Goal: Task Accomplishment & Management: Manage account settings

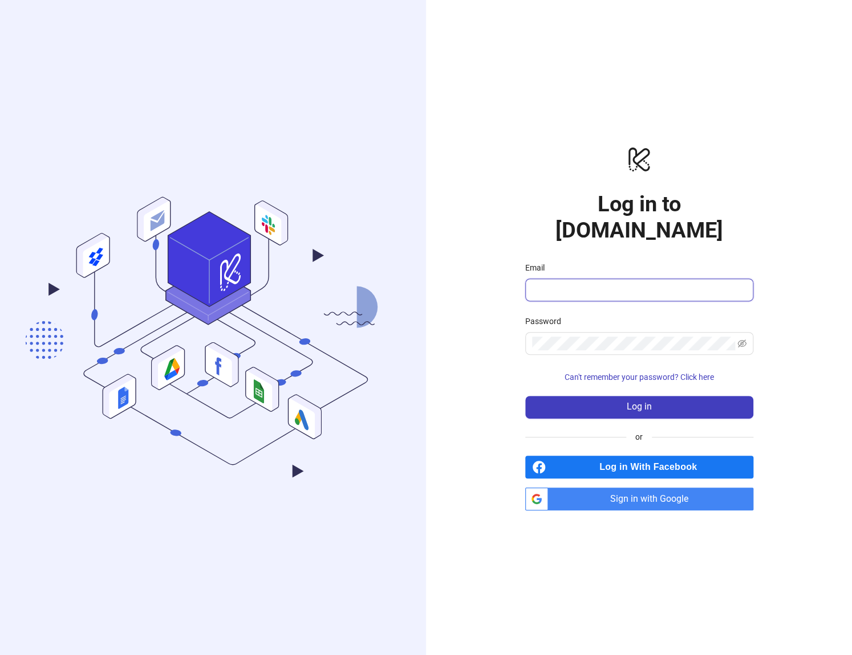
type input "**********"
click at [587, 488] on span "Sign in with Google" at bounding box center [652, 499] width 201 height 23
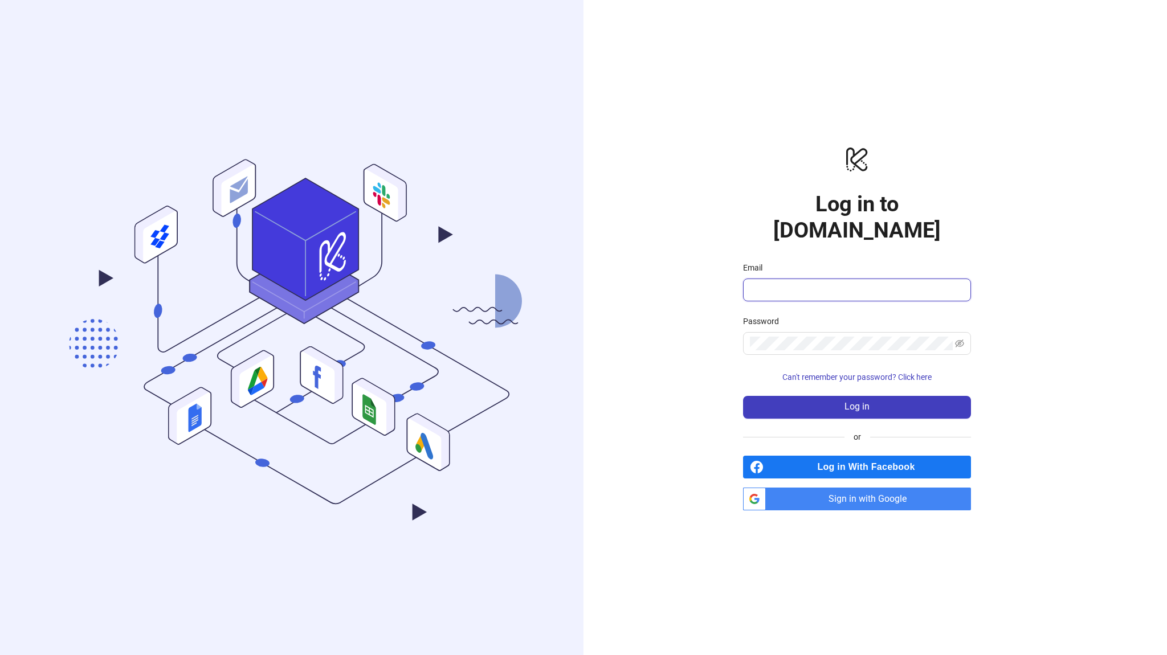
type input "**********"
click at [809, 488] on span "Sign in with Google" at bounding box center [871, 499] width 201 height 23
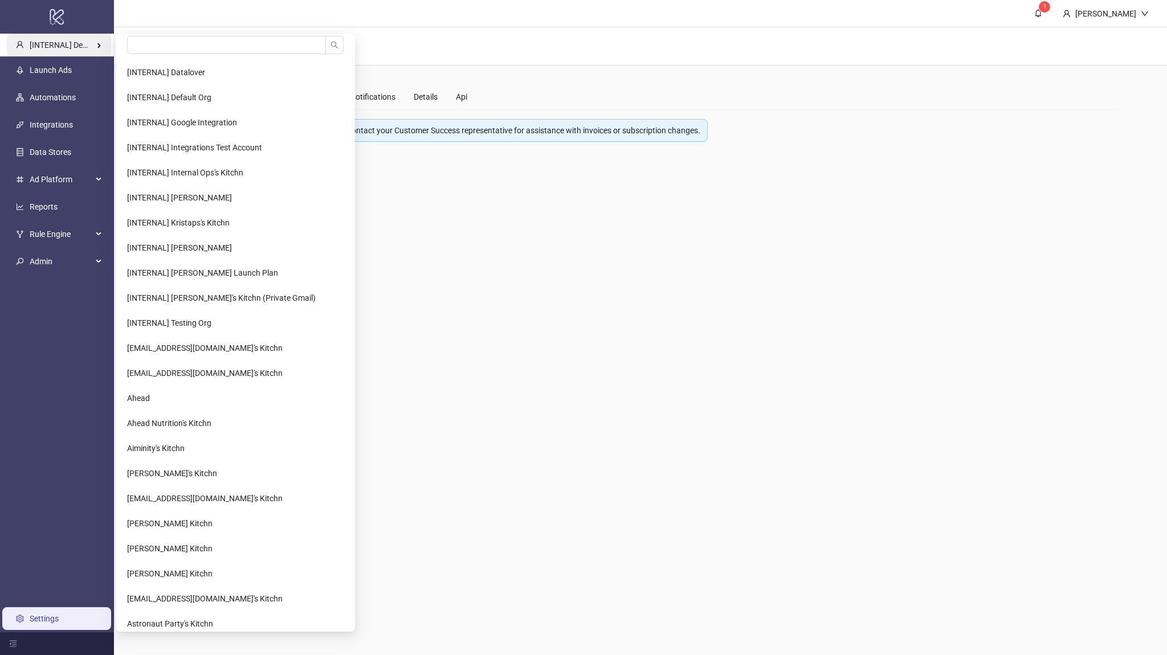
click at [85, 43] on span "[INTERNAL] Demo Account" at bounding box center [78, 44] width 96 height 9
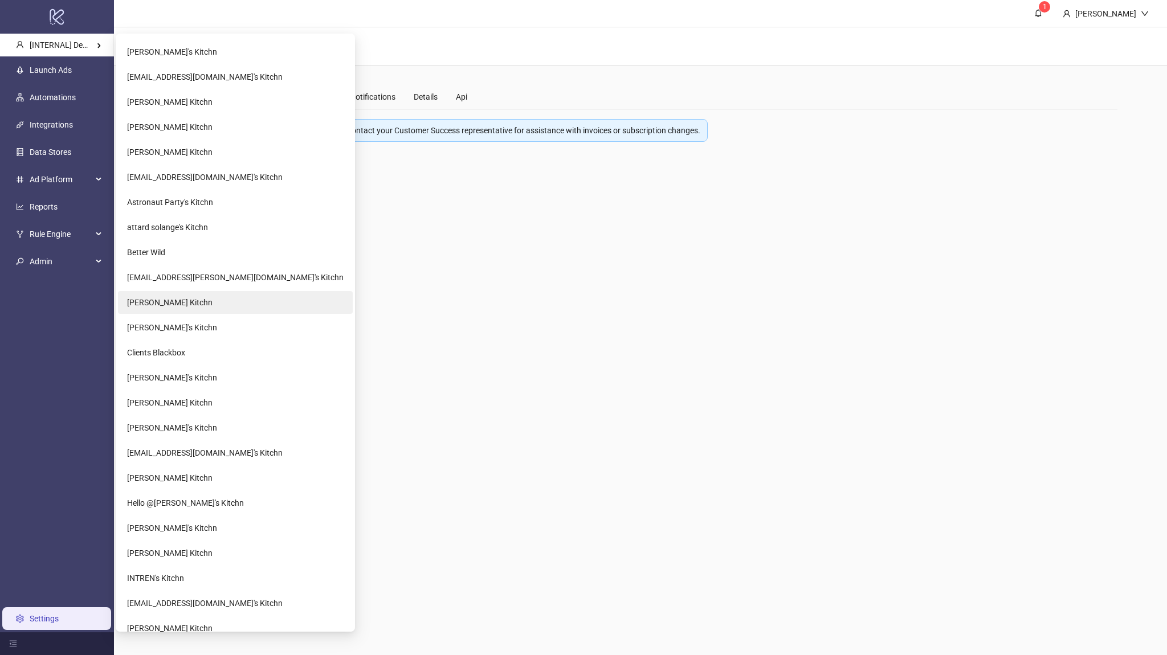
scroll to position [410, 0]
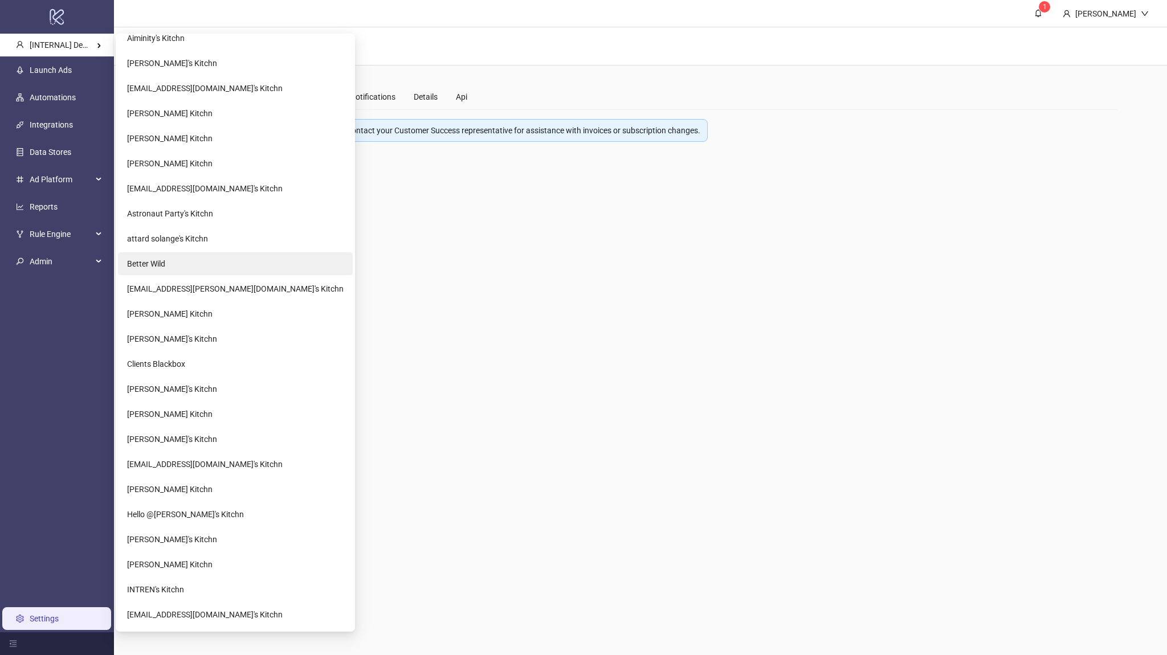
click at [161, 263] on span "Better Wild" at bounding box center [146, 263] width 38 height 9
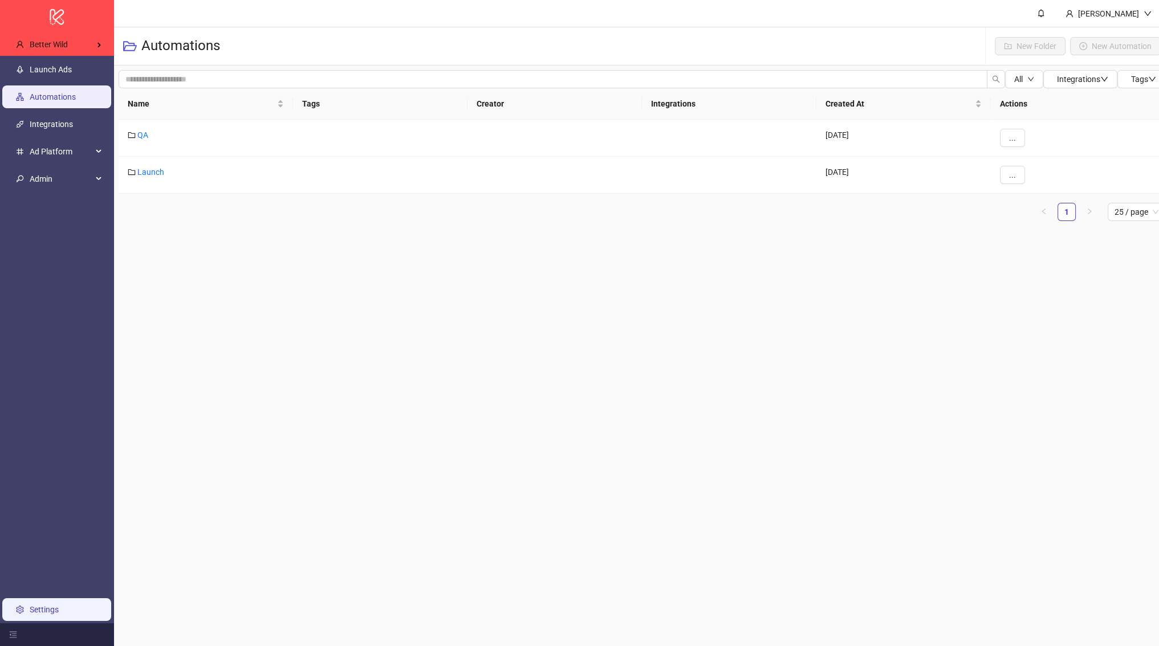
click at [59, 614] on link "Settings" at bounding box center [44, 609] width 29 height 9
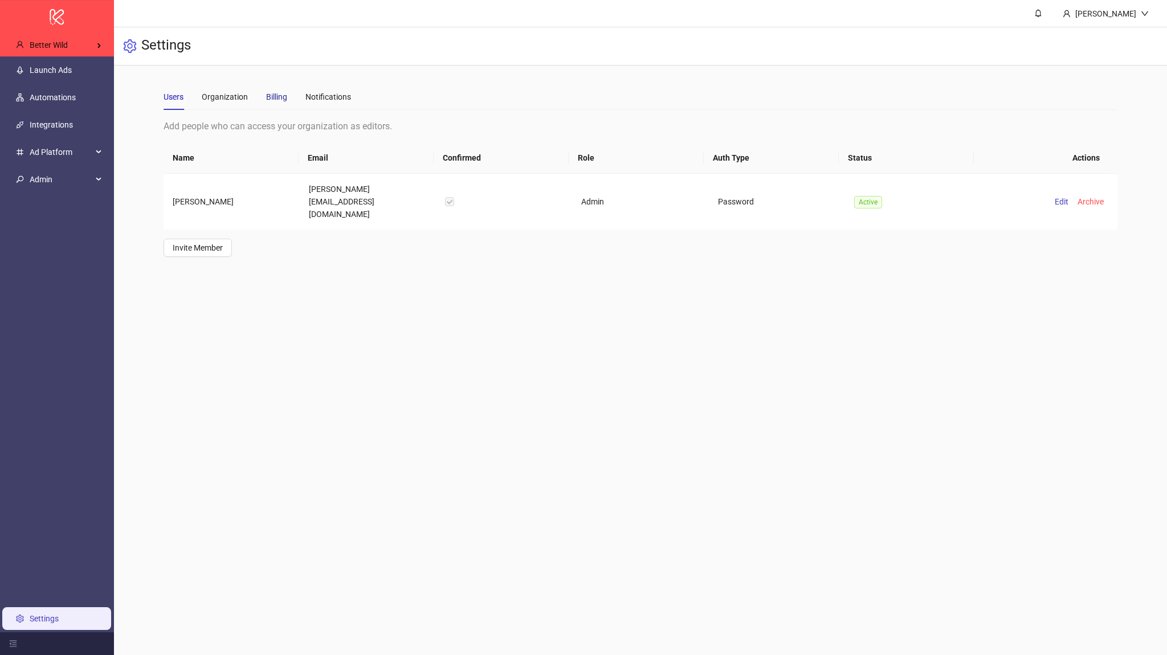
click at [272, 97] on div "Billing" at bounding box center [276, 97] width 21 height 13
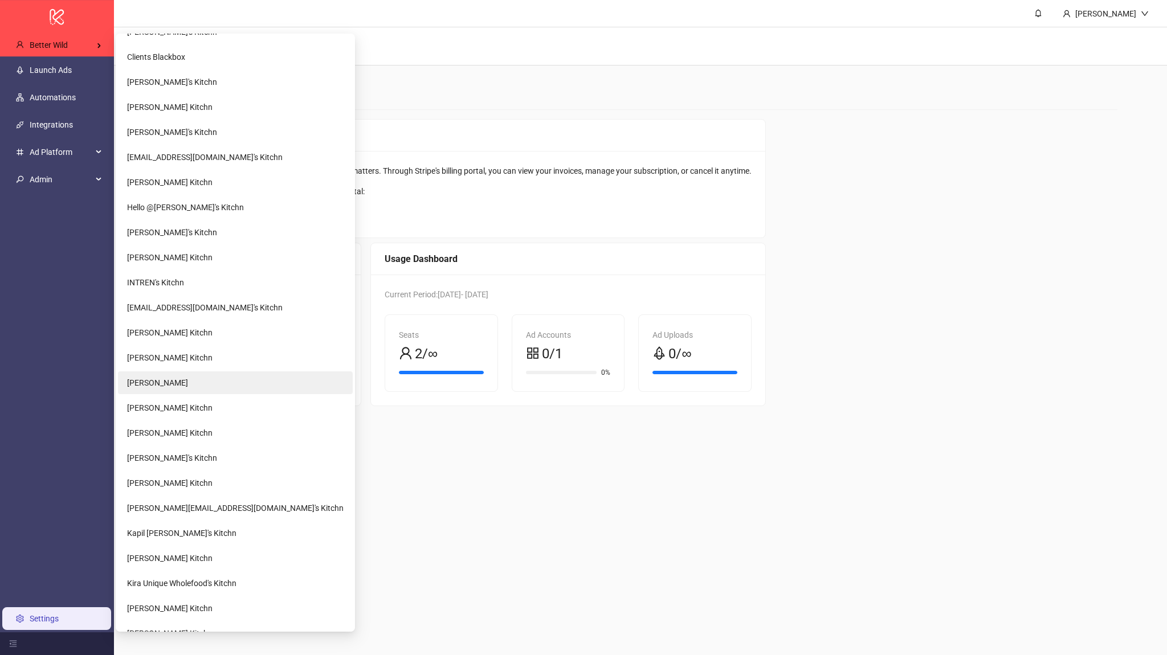
scroll to position [718, 0]
click at [156, 456] on span "[PERSON_NAME]'s Kitchn" at bounding box center [172, 457] width 90 height 9
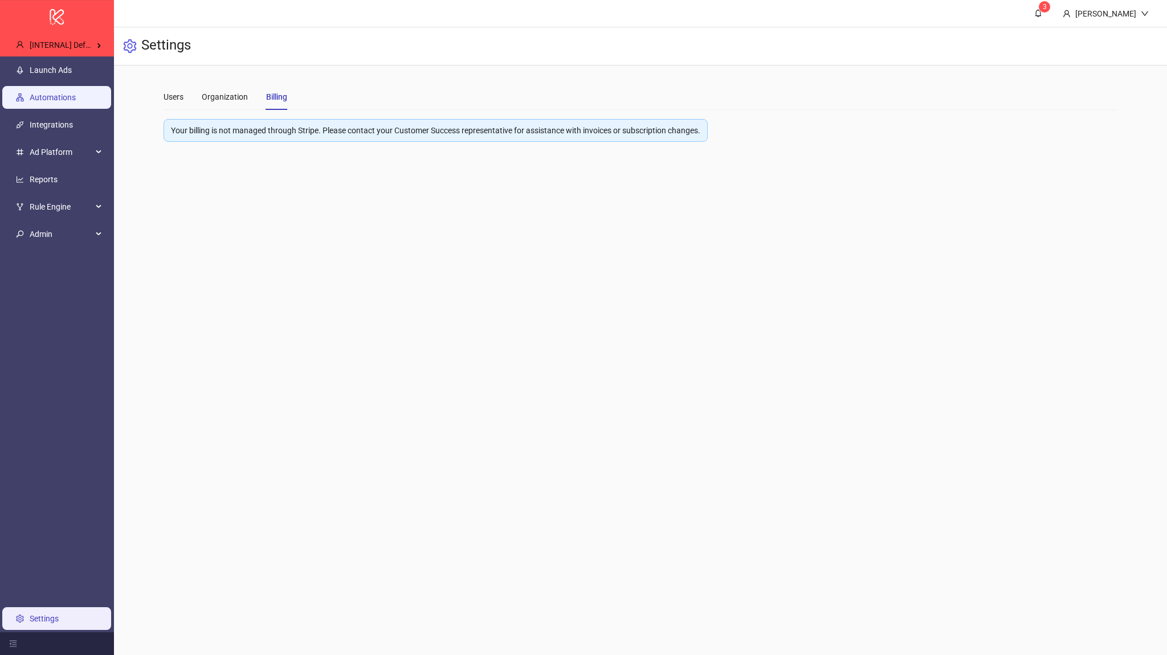
click at [60, 93] on link "Automations" at bounding box center [53, 97] width 46 height 9
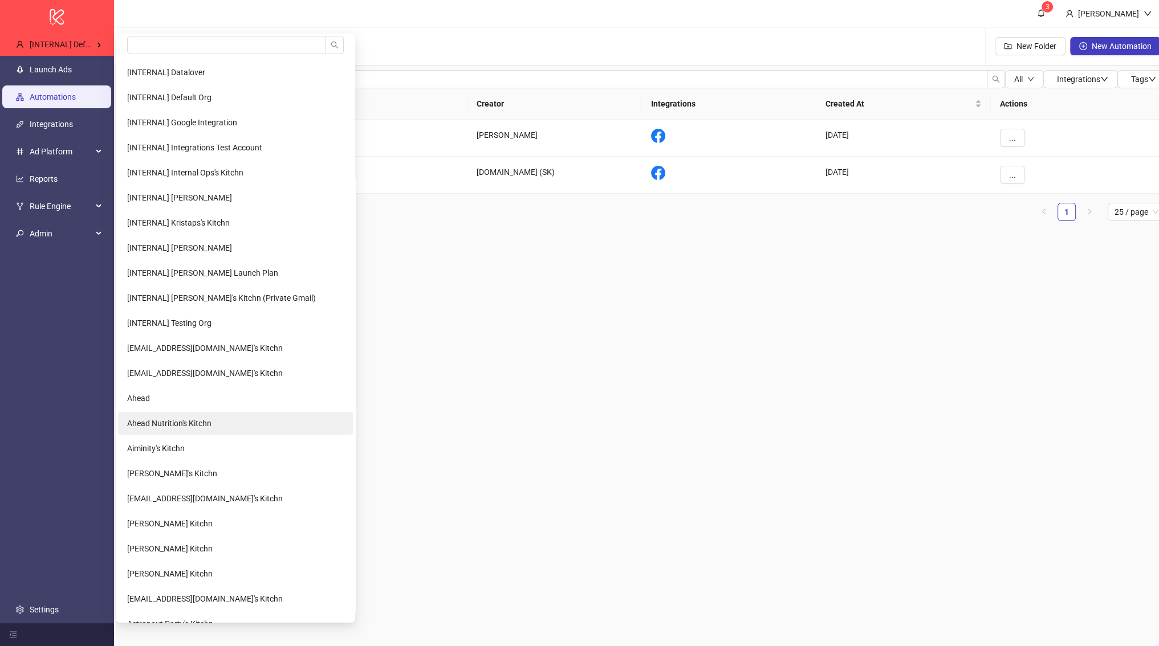
click at [156, 423] on span "Ahead Nutrition's Kitchn" at bounding box center [169, 423] width 84 height 9
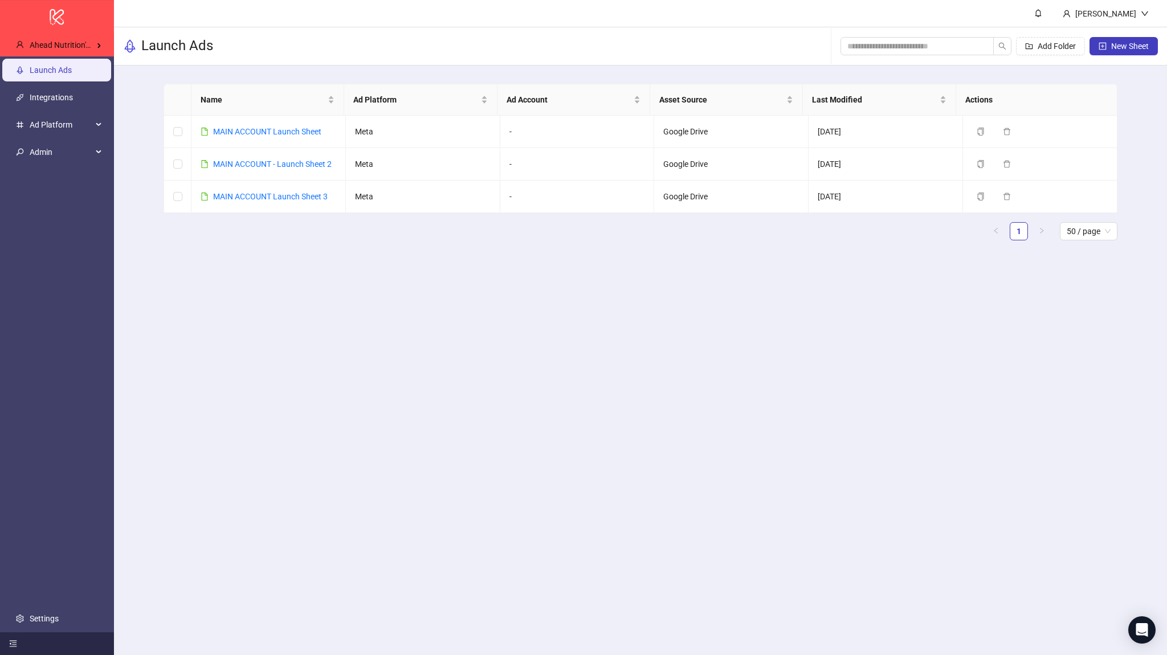
click at [59, 638] on div at bounding box center [57, 644] width 114 height 23
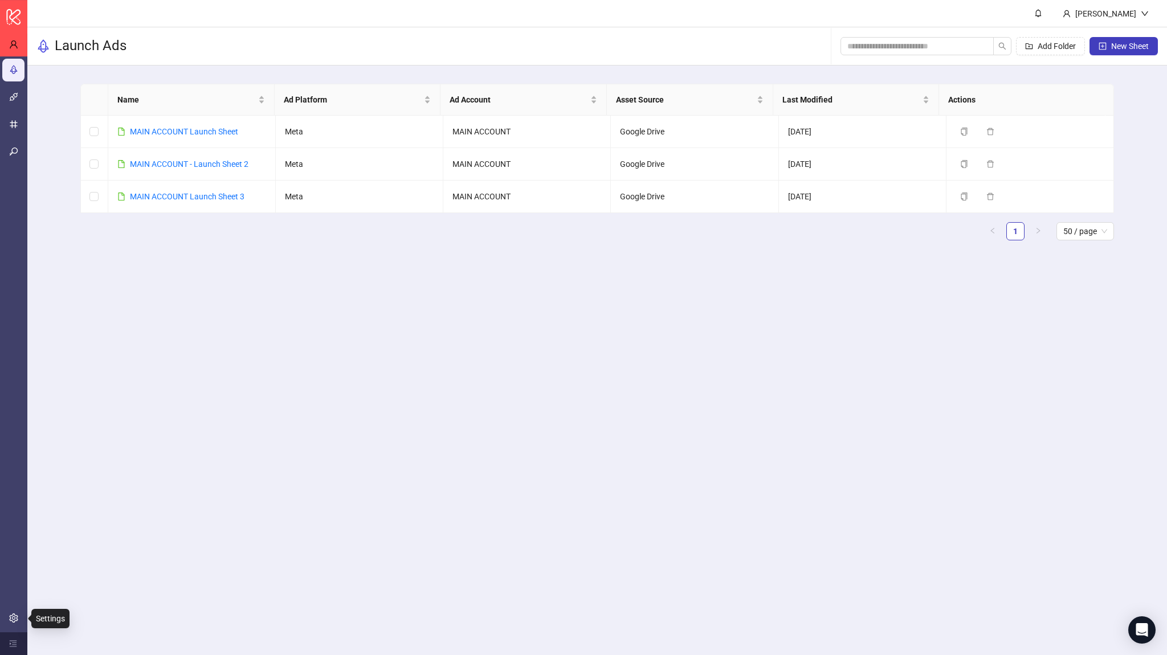
click at [1, 618] on ul "Launch Ads Integrations Ad Platform Admin Settings" at bounding box center [13, 344] width 27 height 576
click at [24, 614] on link "Settings" at bounding box center [38, 618] width 29 height 9
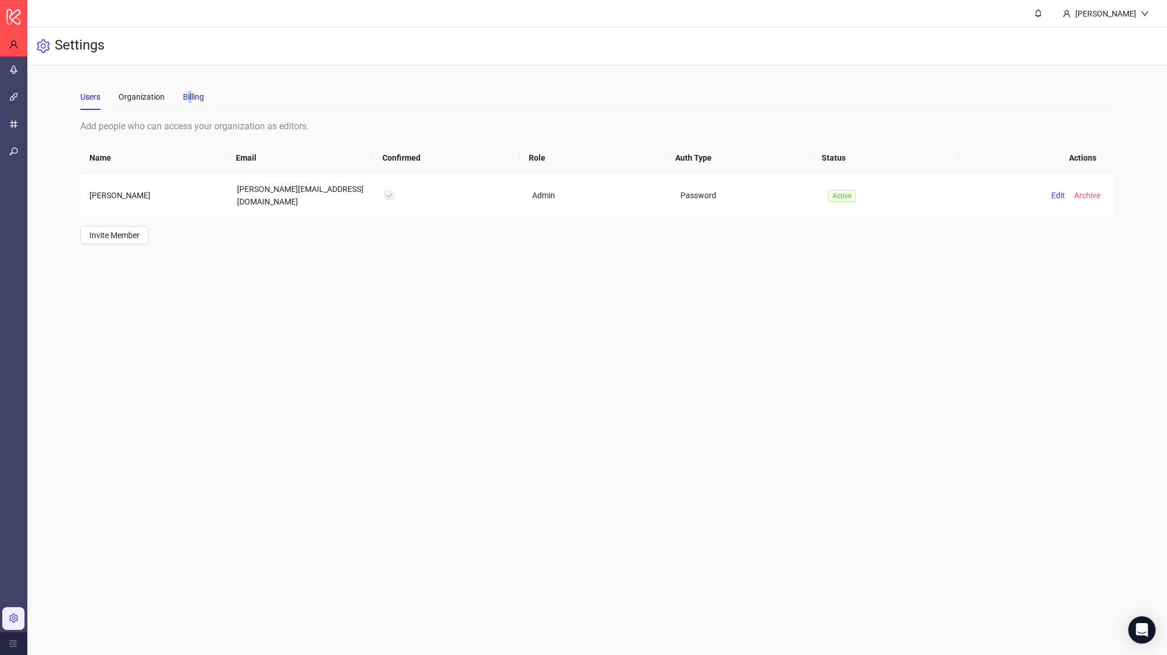
click at [192, 97] on div "Billing" at bounding box center [193, 97] width 21 height 13
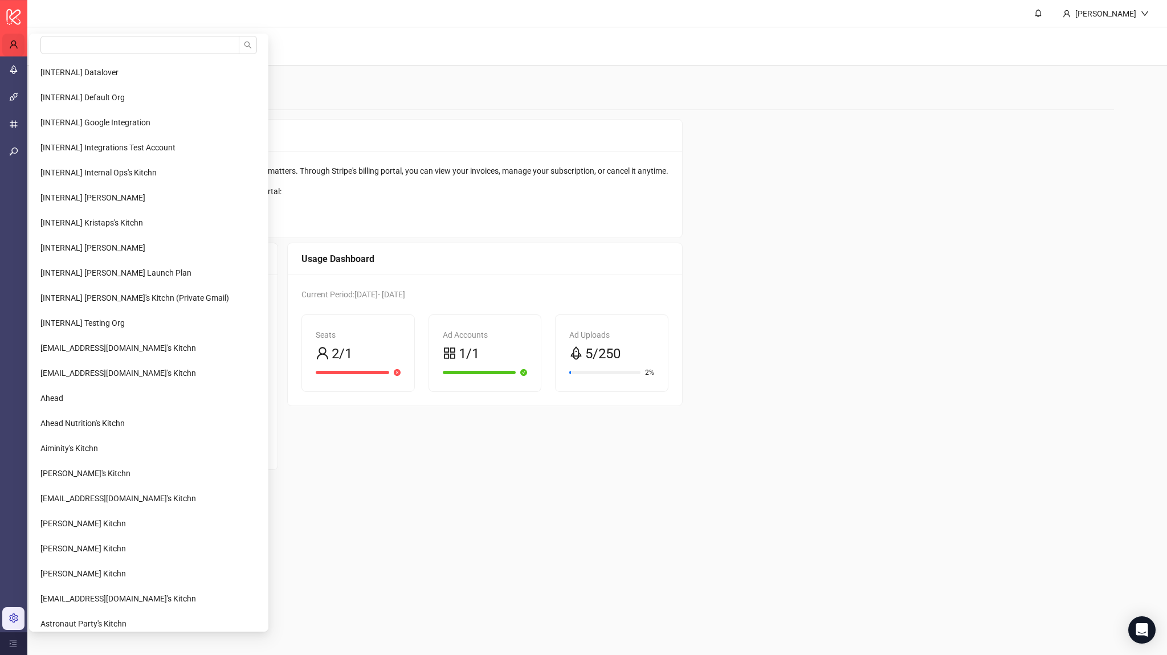
click at [14, 49] on div "Ahead Nutrition's Kitchn" at bounding box center [13, 45] width 22 height 23
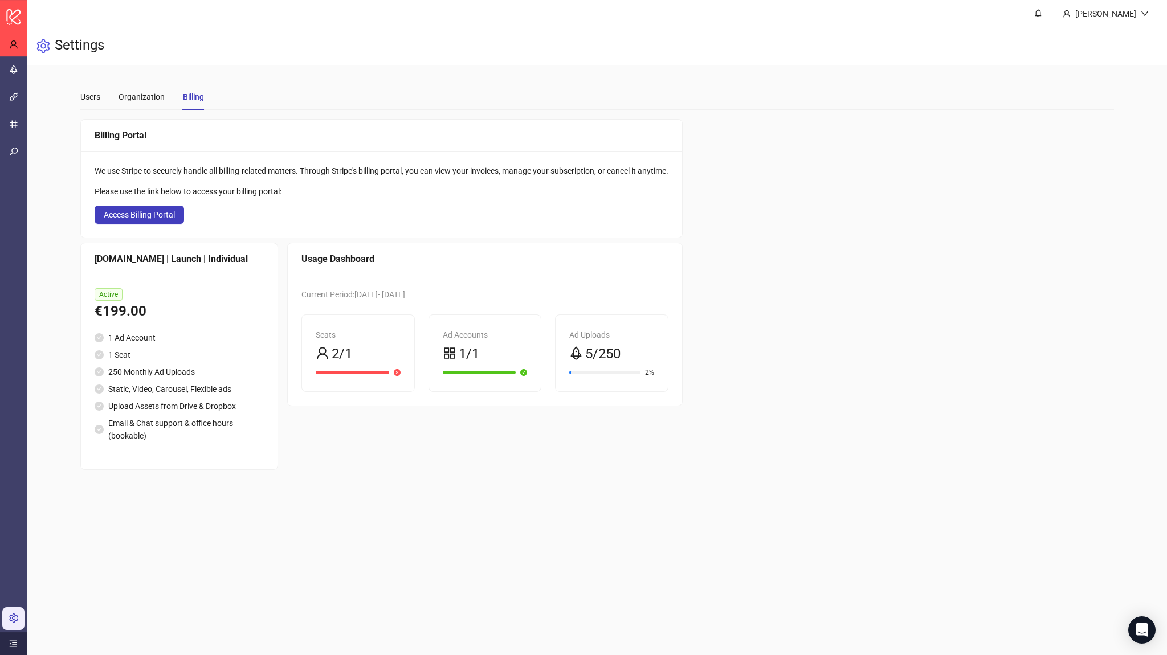
click at [17, 638] on div at bounding box center [13, 644] width 27 height 23
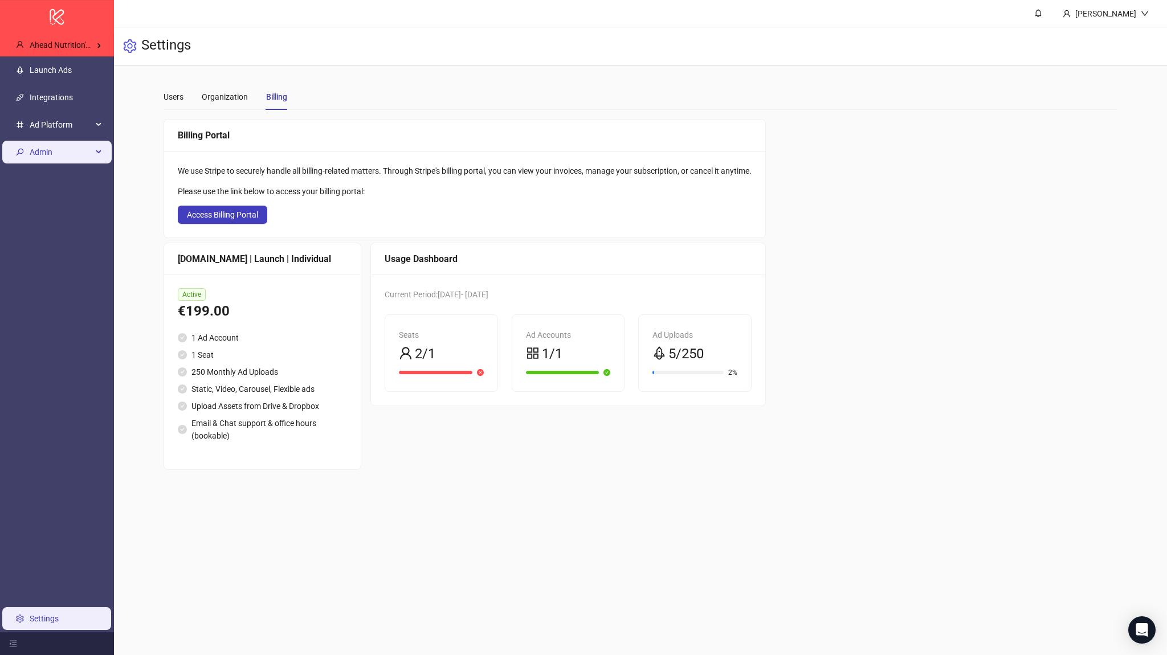
click at [48, 149] on span "Admin" at bounding box center [61, 152] width 63 height 23
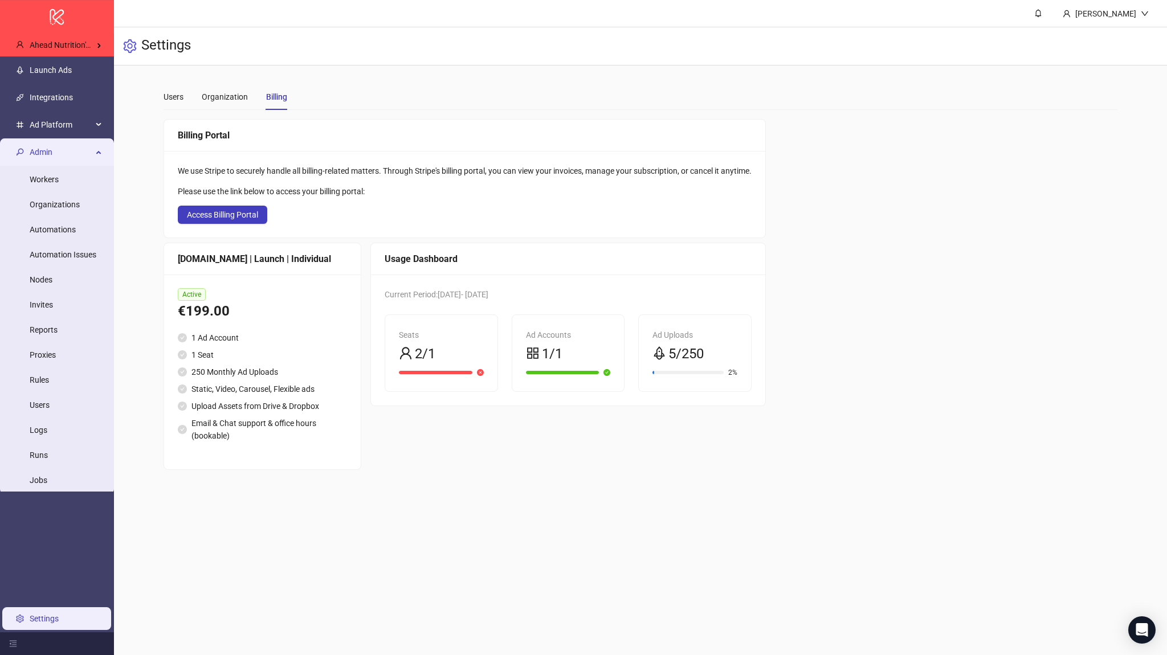
click at [82, 142] on span "Admin" at bounding box center [61, 152] width 63 height 23
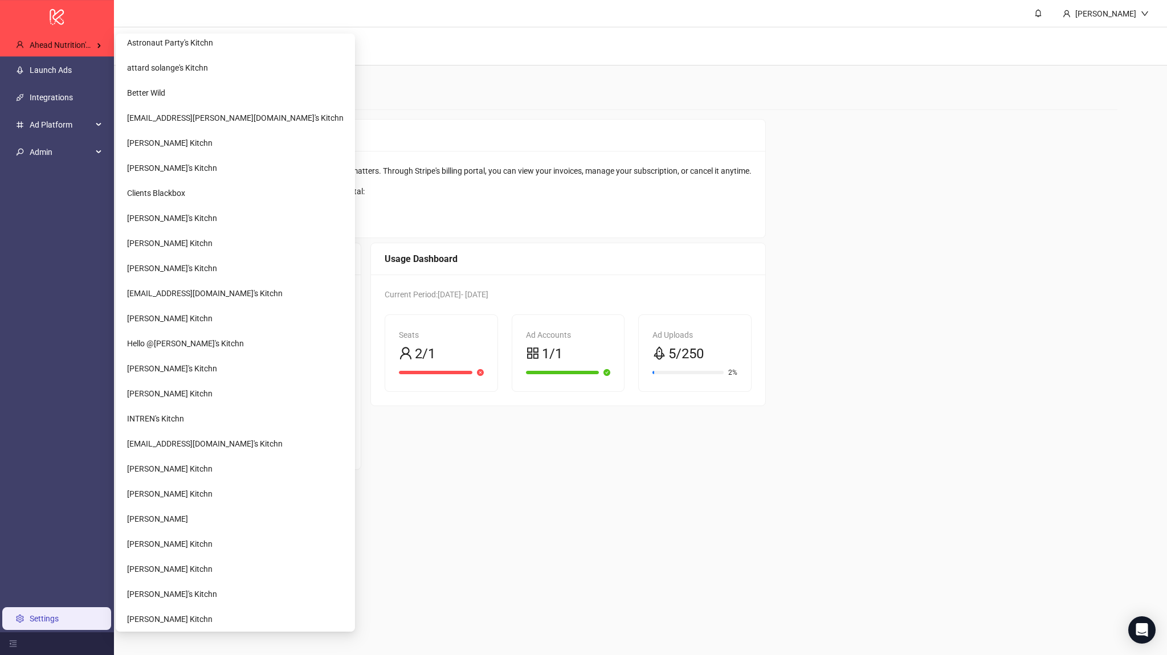
scroll to position [616, 0]
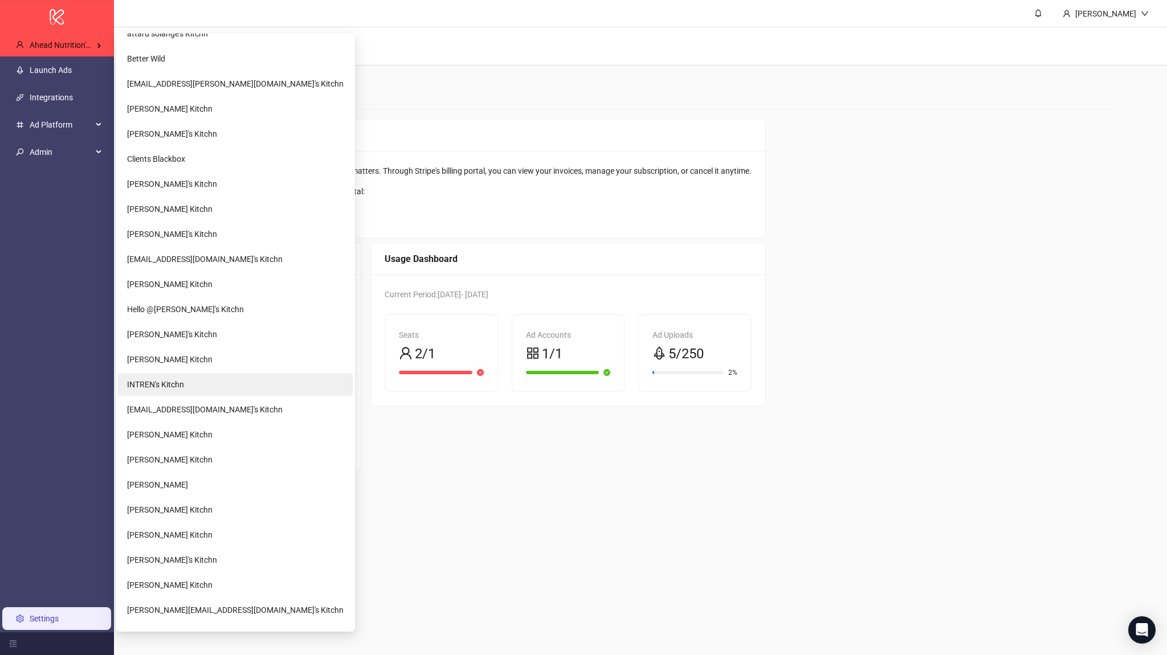
click at [168, 394] on li "INTREN's Kitchn" at bounding box center [235, 384] width 235 height 23
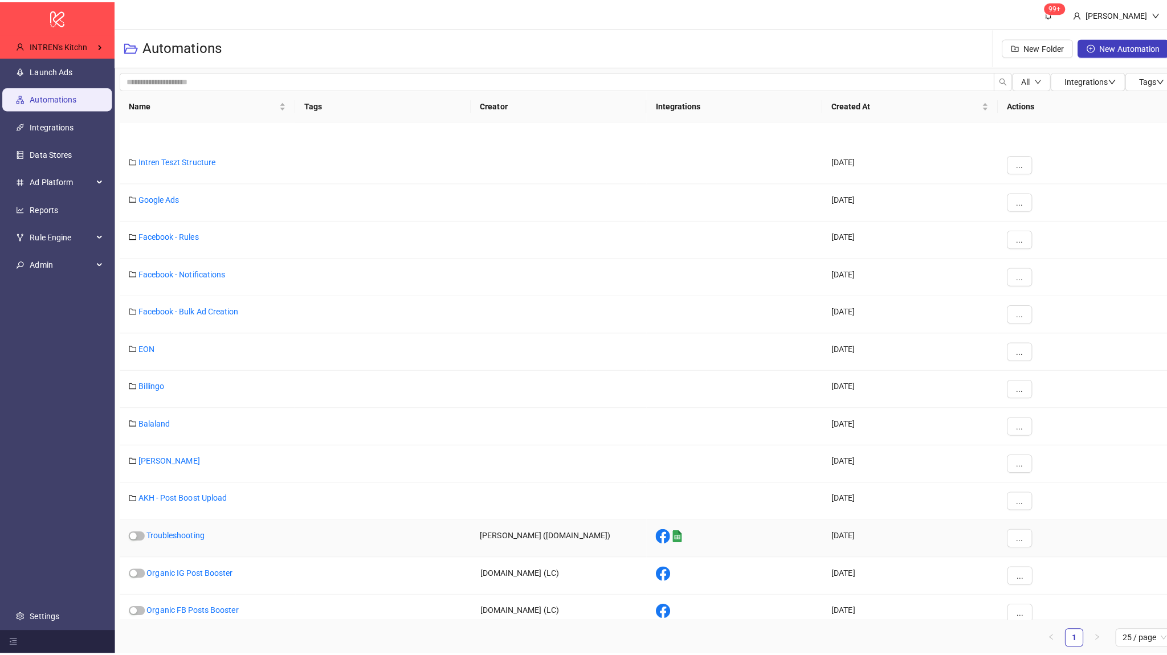
scroll to position [255, 0]
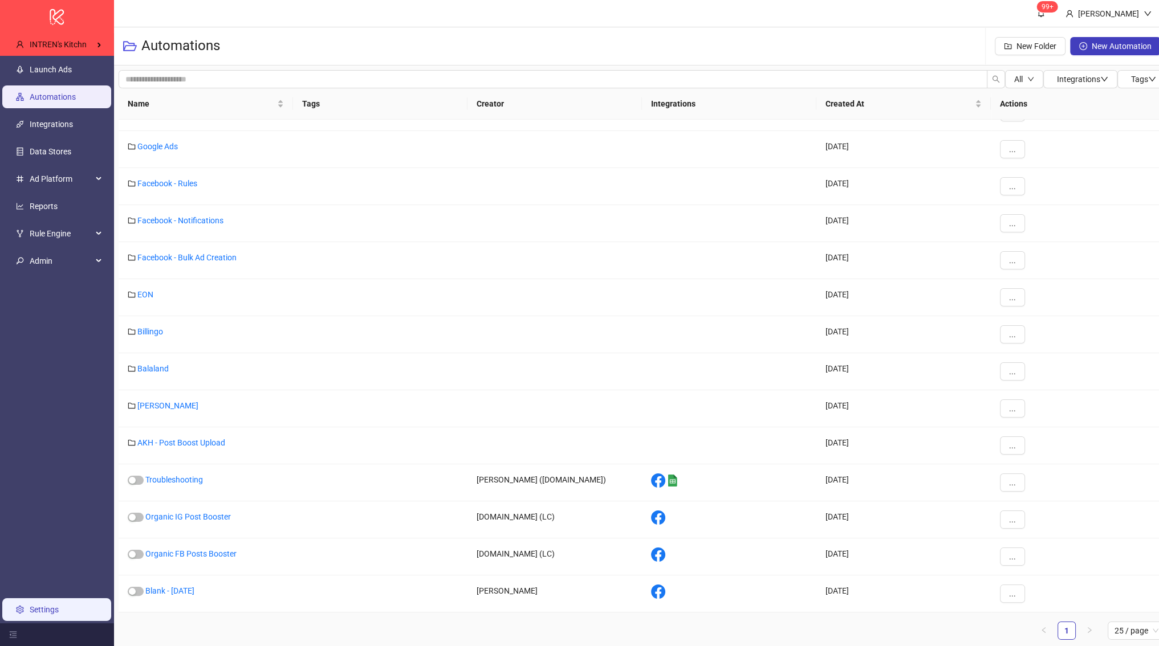
click at [59, 612] on link "Settings" at bounding box center [44, 609] width 29 height 9
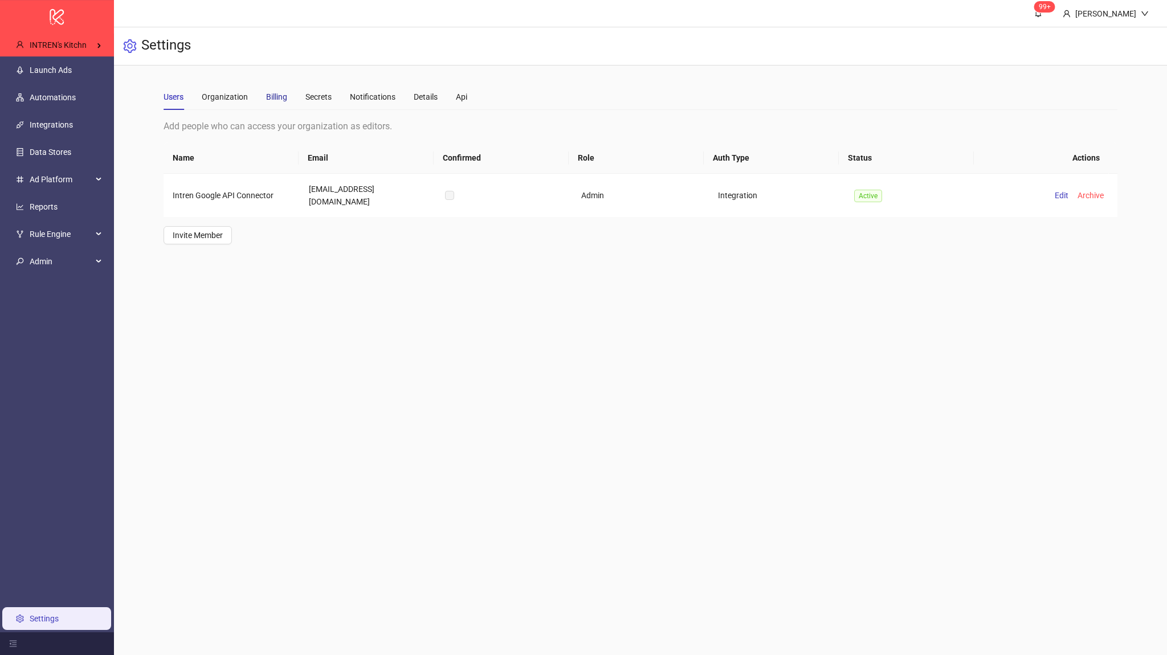
click at [278, 95] on div "Billing" at bounding box center [276, 97] width 21 height 13
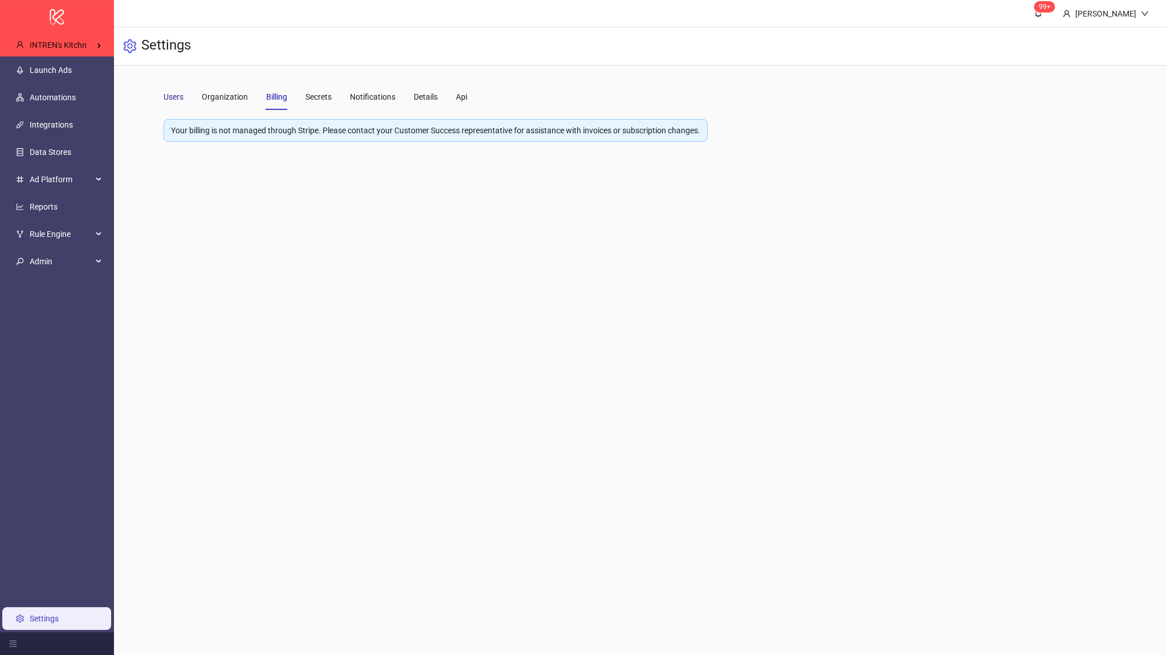
click at [177, 98] on div "Users" at bounding box center [174, 97] width 20 height 13
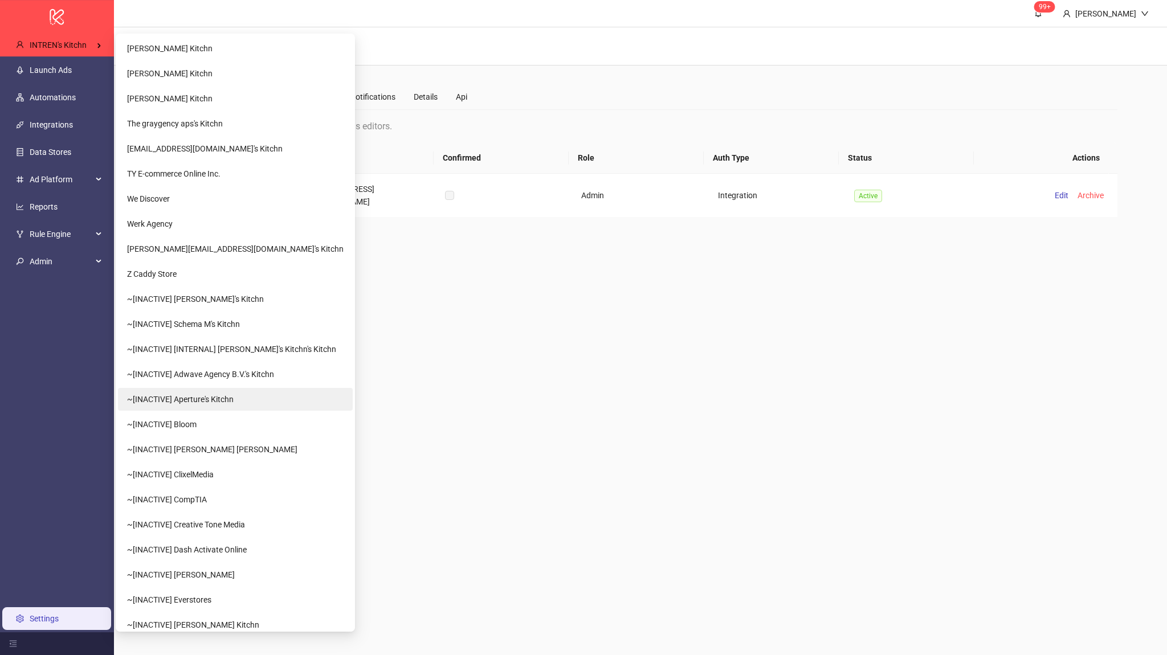
scroll to position [1526, 0]
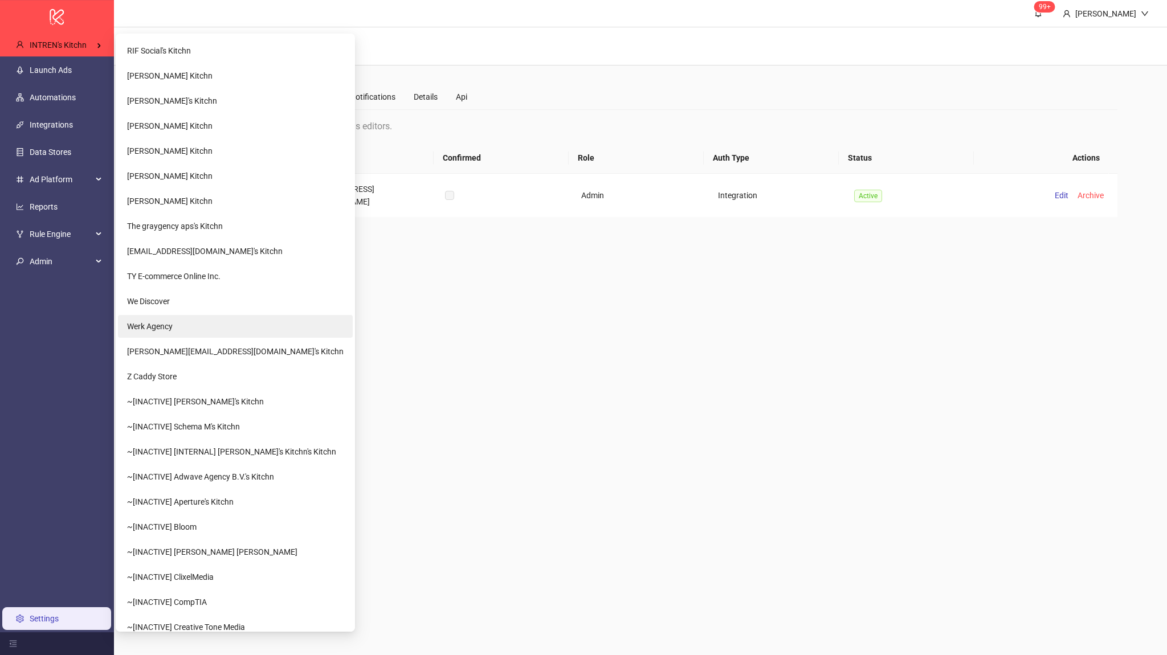
click at [180, 325] on li "Werk Agency" at bounding box center [235, 326] width 235 height 23
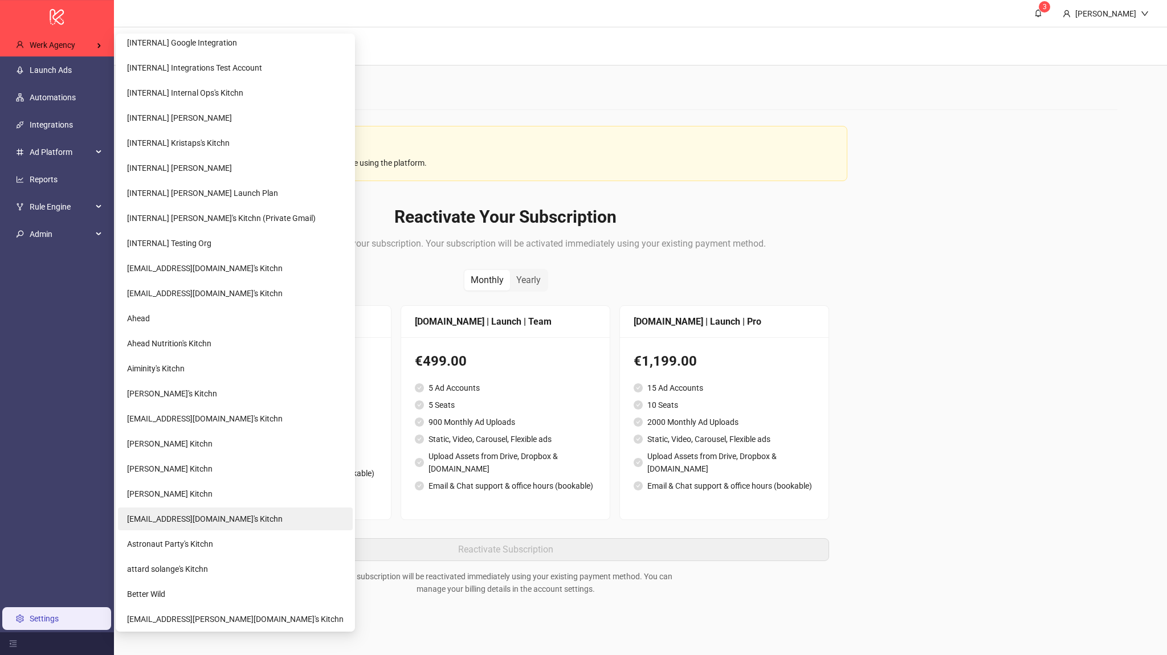
scroll to position [513, 0]
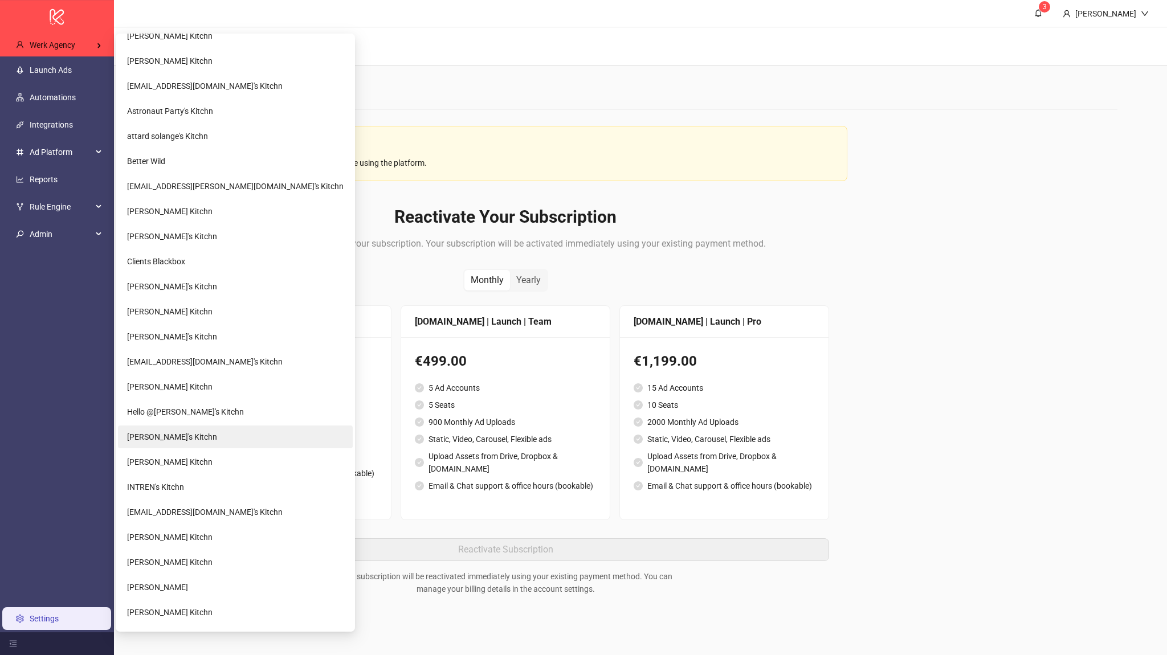
click at [173, 438] on span "[PERSON_NAME]'s Kitchn" at bounding box center [172, 437] width 90 height 9
click at [150, 434] on span "[PERSON_NAME]'s Kitchn" at bounding box center [172, 437] width 90 height 9
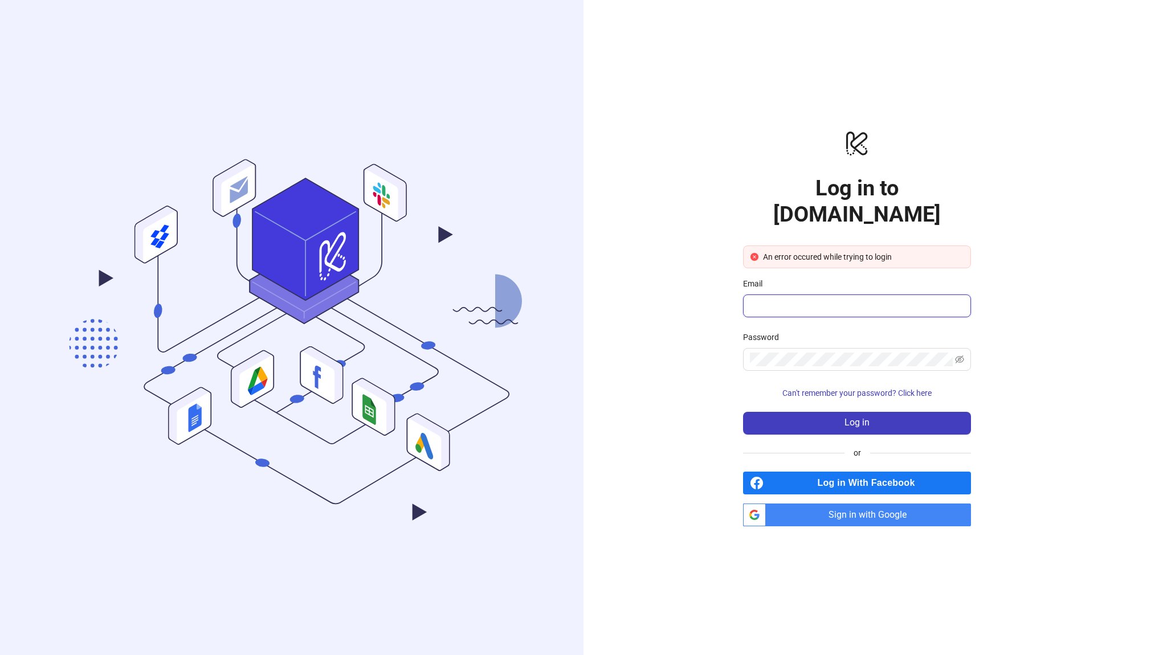
type input "**********"
click at [786, 504] on span "Sign in with Google" at bounding box center [871, 515] width 201 height 23
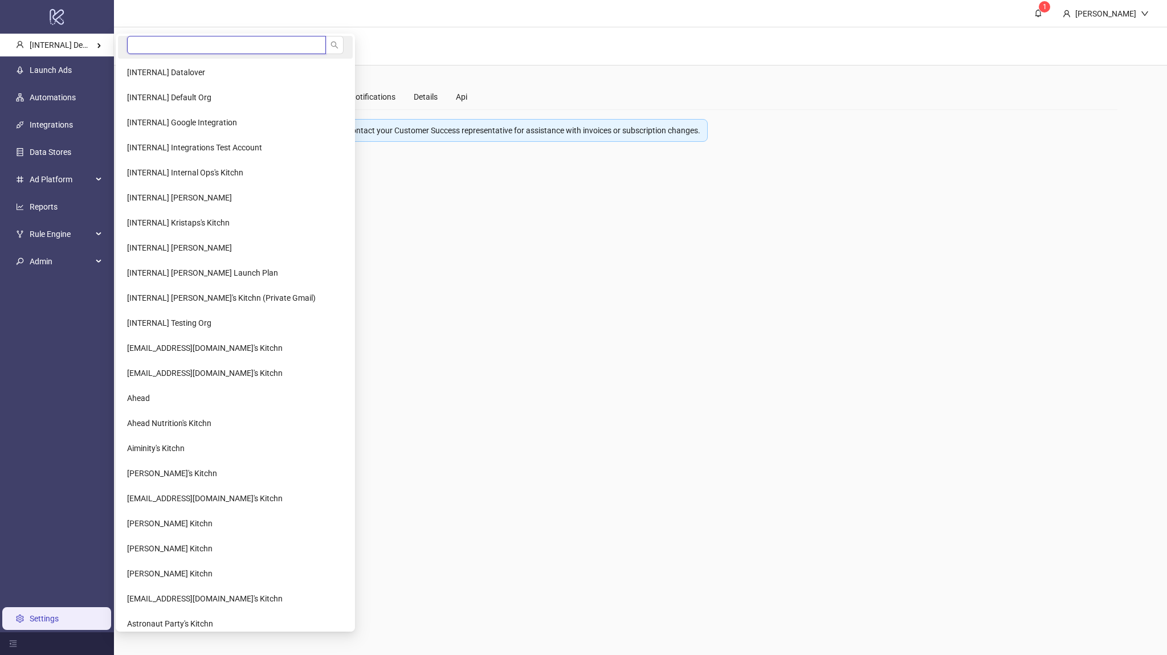
click at [129, 44] on input "search" at bounding box center [226, 45] width 199 height 18
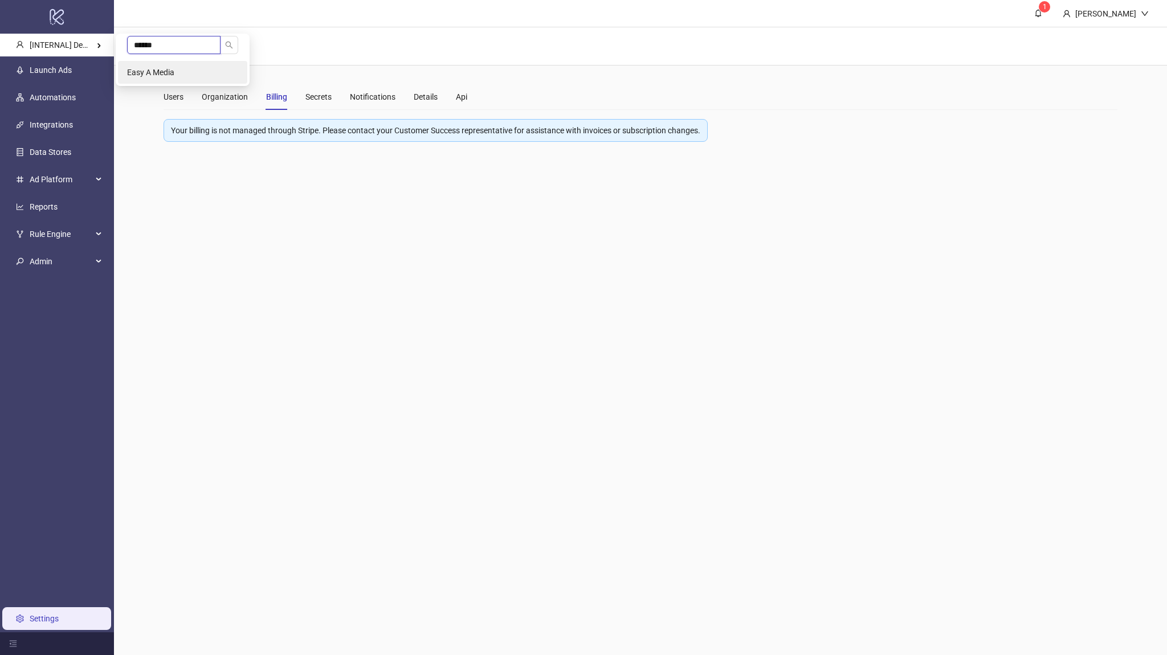
type input "******"
click at [161, 69] on span "Easy A Media" at bounding box center [150, 72] width 47 height 9
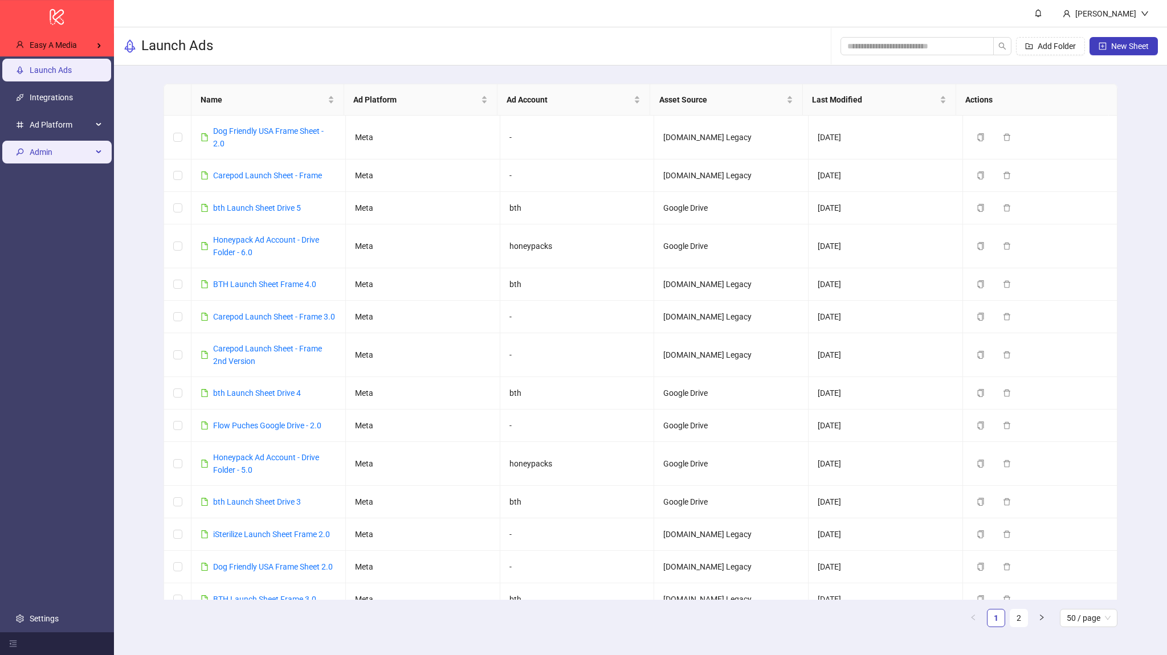
click at [54, 157] on span "Admin" at bounding box center [61, 152] width 63 height 23
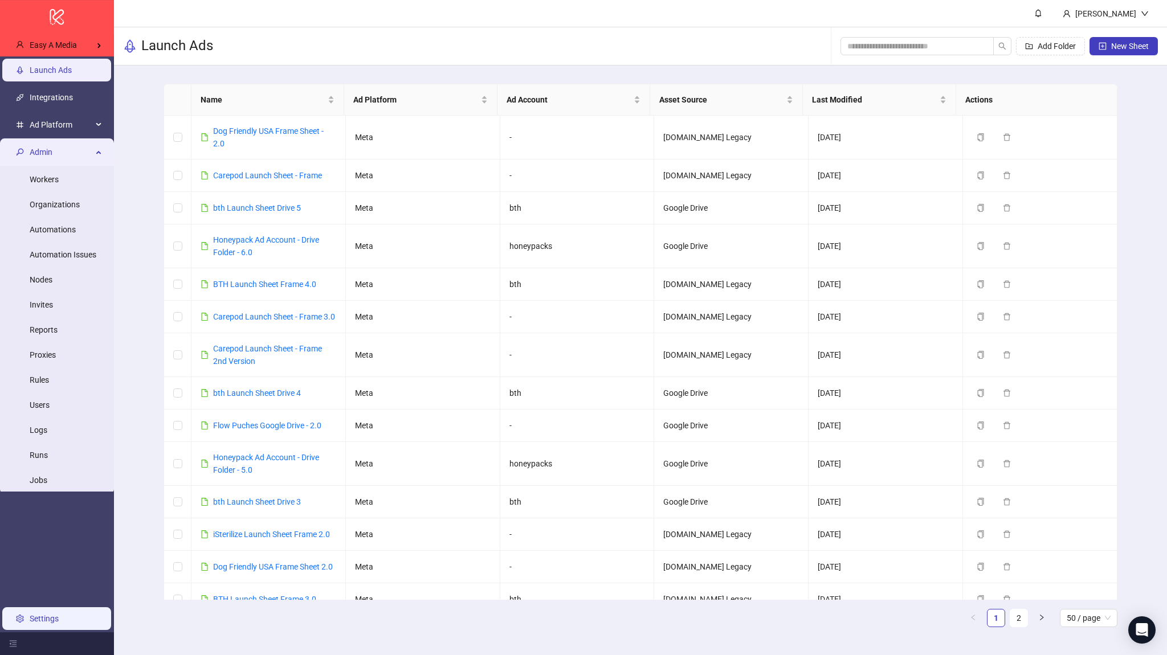
click at [44, 614] on link "Settings" at bounding box center [44, 618] width 29 height 9
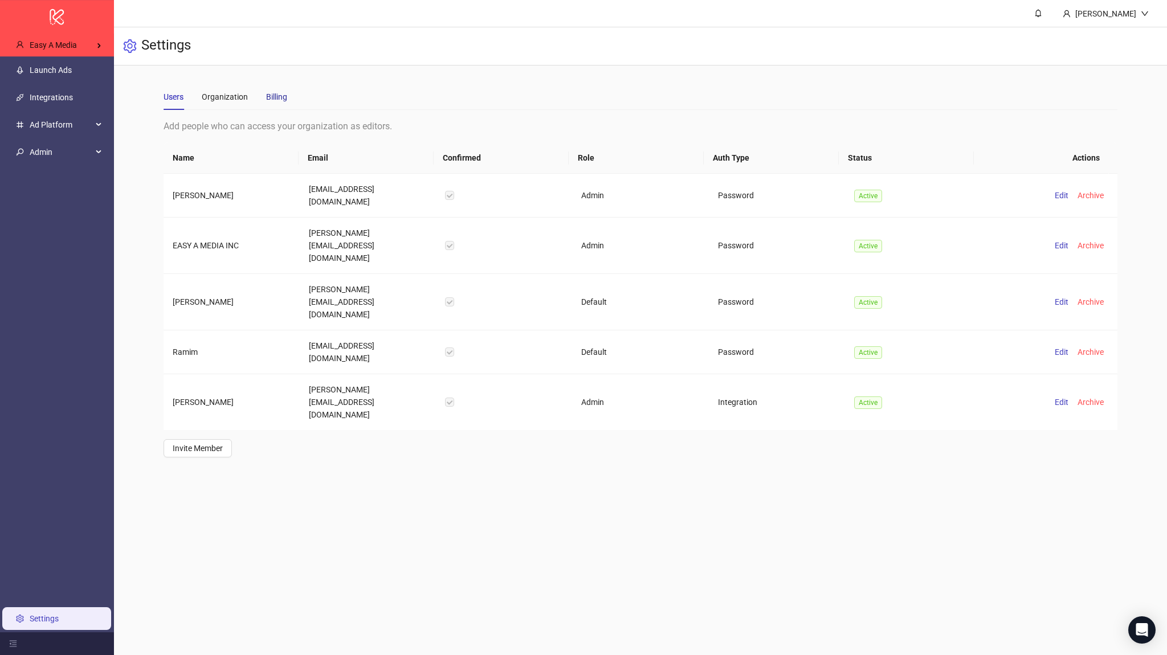
click at [284, 97] on div "Billing" at bounding box center [276, 97] width 21 height 13
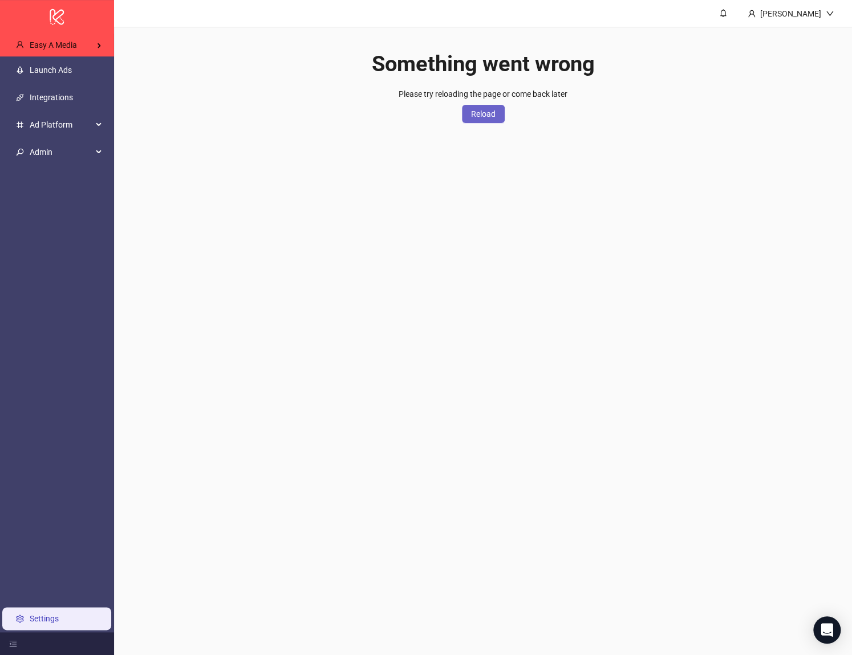
click at [492, 119] on button "Reload" at bounding box center [483, 114] width 43 height 18
click at [679, 427] on main "Laith Alqaissi Something went wrong Please try reloading the page or come back …" at bounding box center [483, 327] width 738 height 655
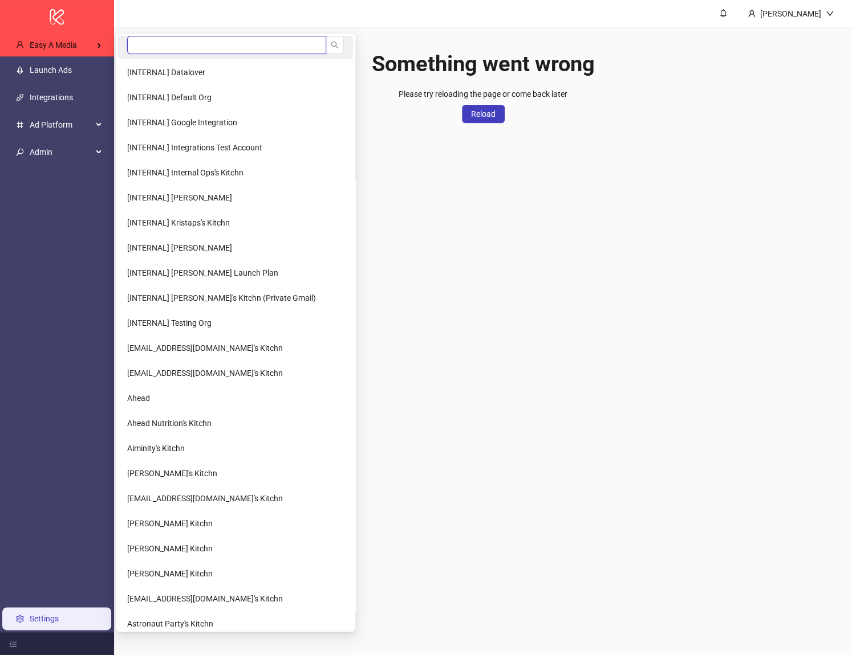
click at [211, 42] on input "search" at bounding box center [226, 45] width 199 height 18
type input "*******"
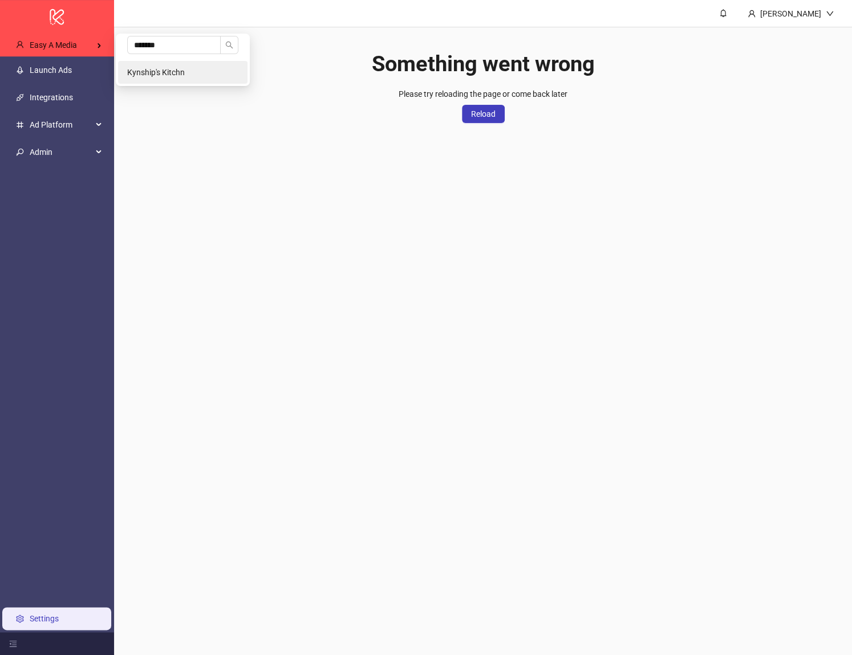
click at [169, 69] on span "Kynship's Kitchn" at bounding box center [156, 72] width 58 height 9
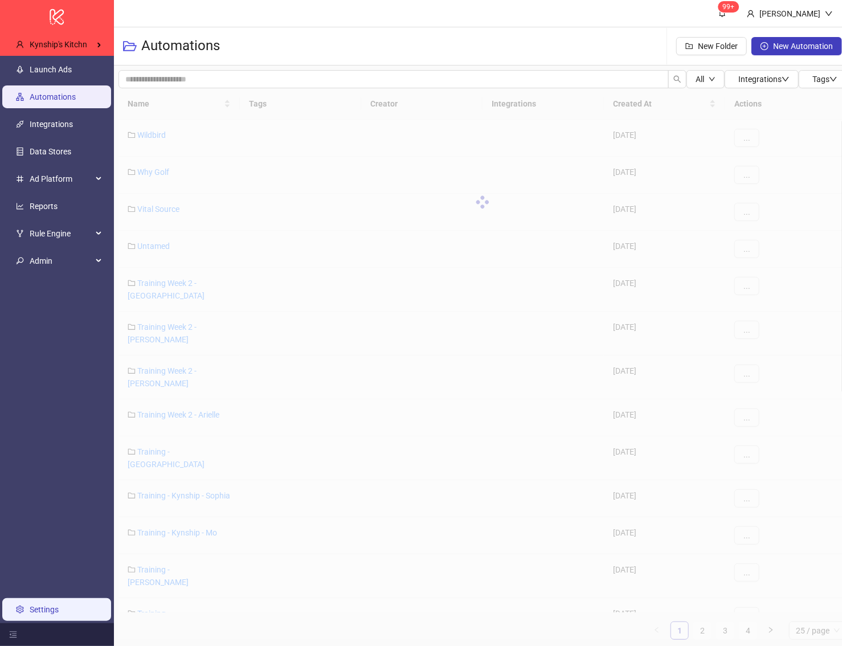
click at [52, 613] on link "Settings" at bounding box center [44, 609] width 29 height 9
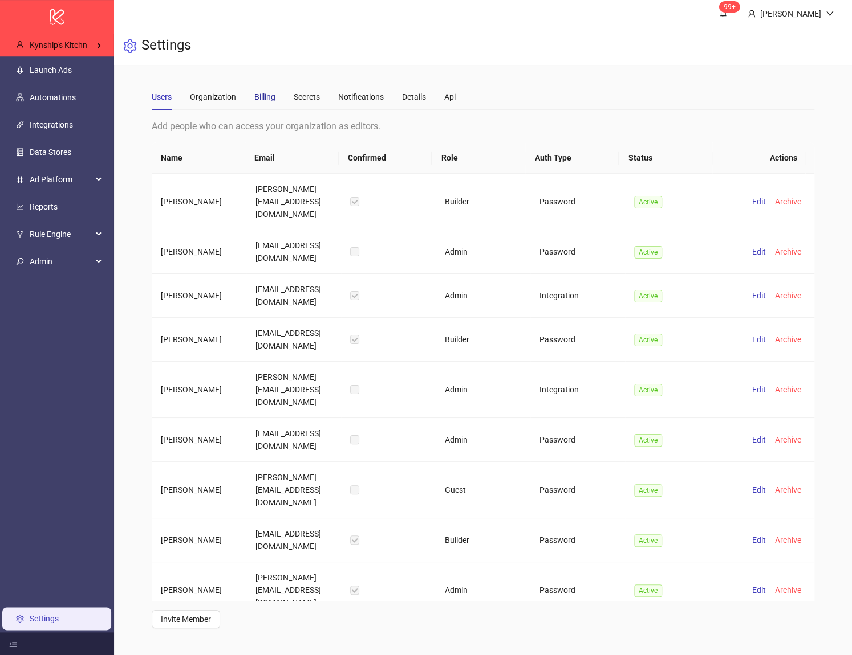
click at [262, 100] on div "Billing" at bounding box center [264, 97] width 21 height 13
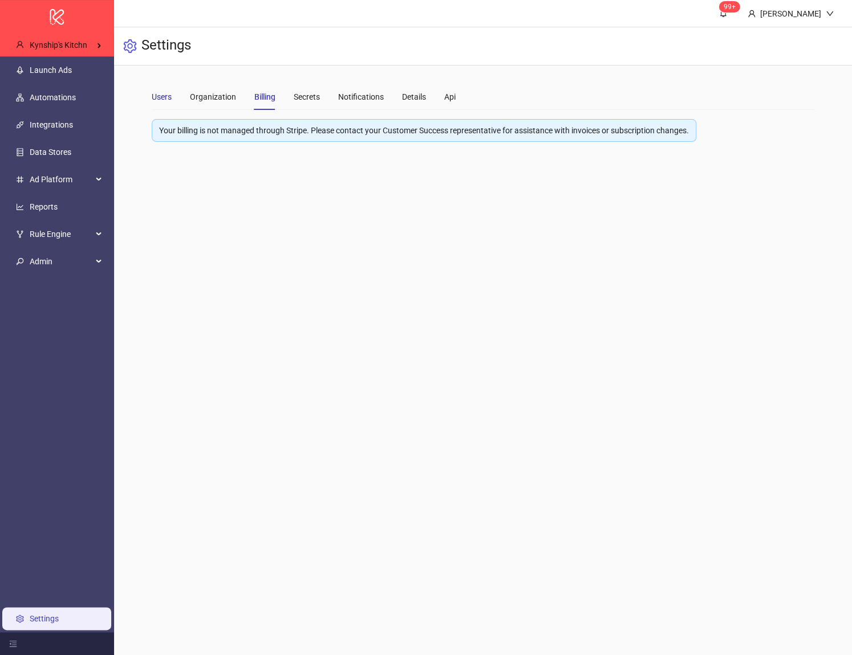
click at [161, 100] on div "Users" at bounding box center [162, 97] width 20 height 13
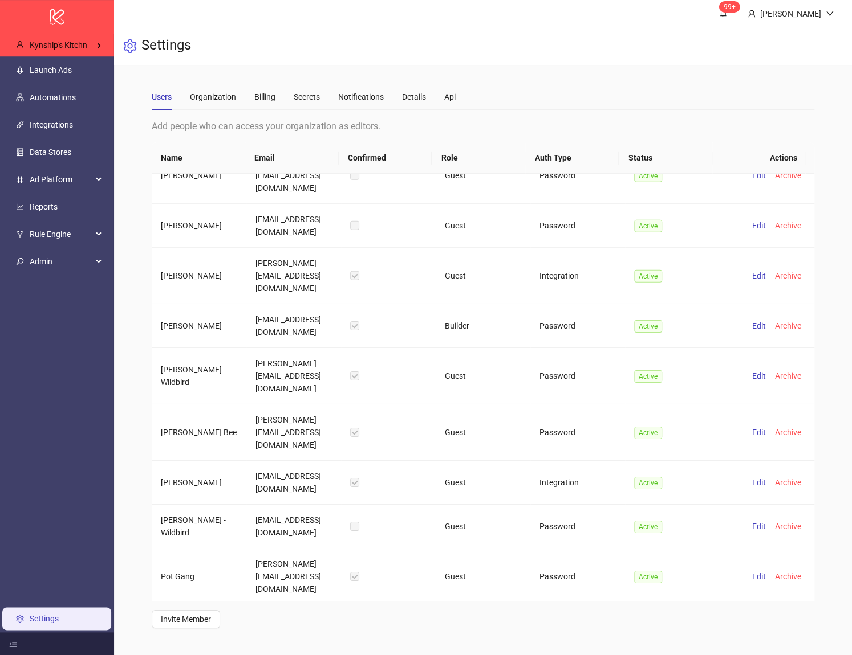
scroll to position [2257, 0]
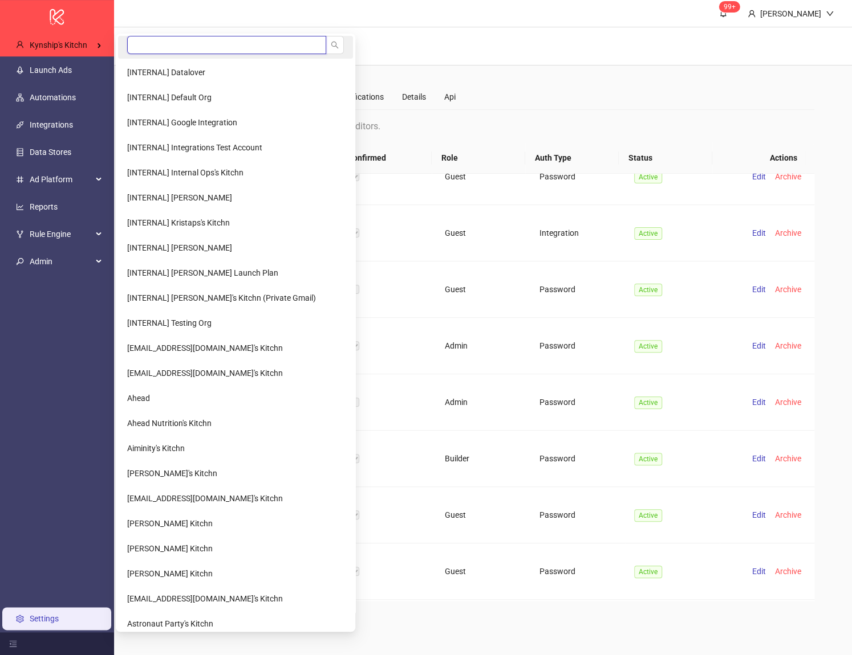
click at [136, 50] on input "search" at bounding box center [226, 45] width 199 height 18
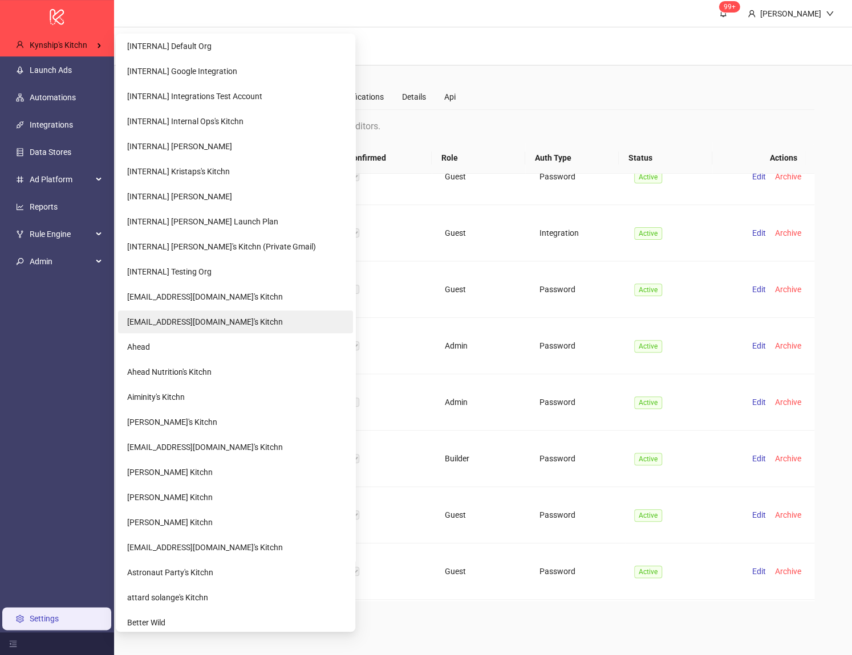
scroll to position [308, 0]
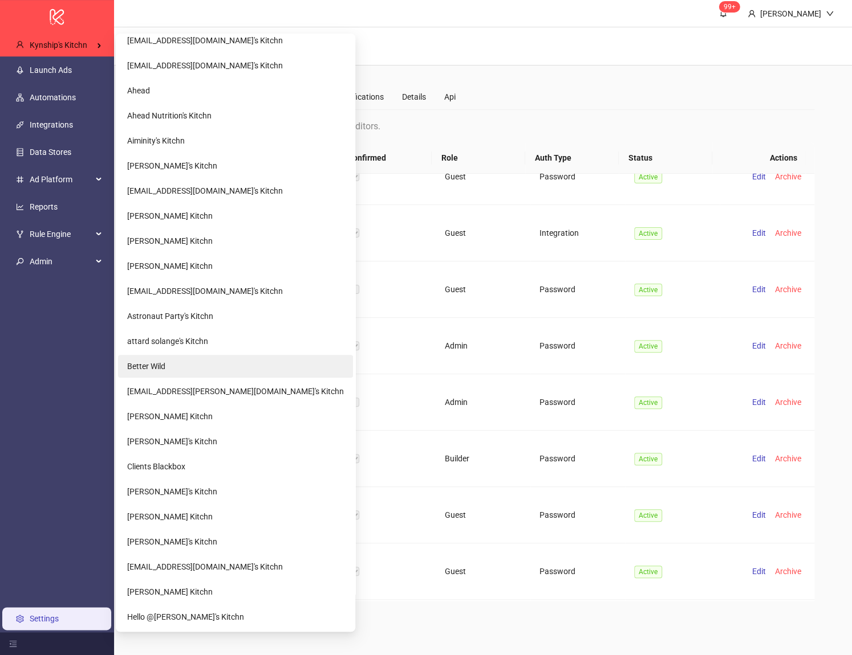
click at [156, 362] on span "Better Wild" at bounding box center [146, 366] width 38 height 9
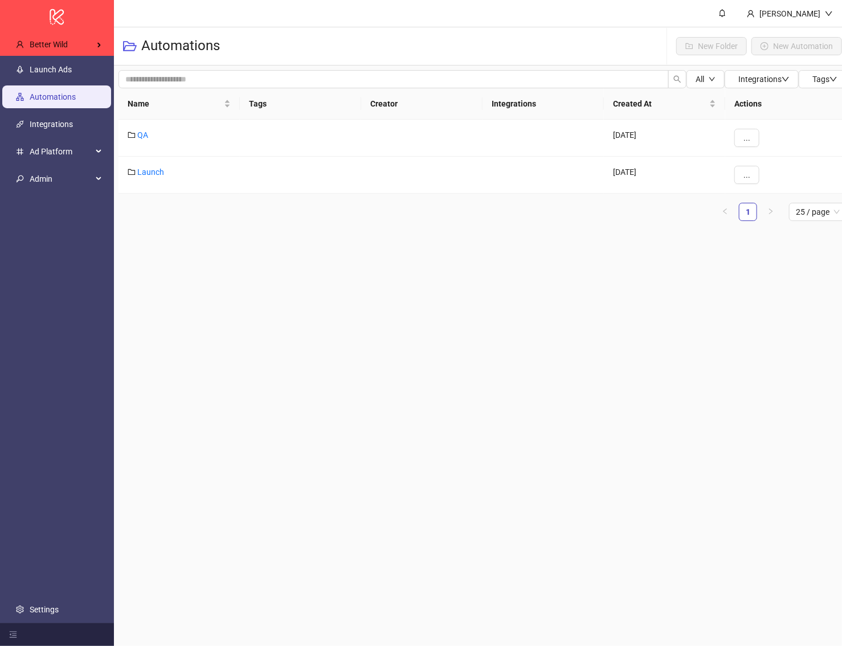
click at [71, 602] on ul "Launch Ads Automations Integrations Ad Platform Admin Settings" at bounding box center [57, 340] width 114 height 568
click at [59, 608] on link "Settings" at bounding box center [44, 609] width 29 height 9
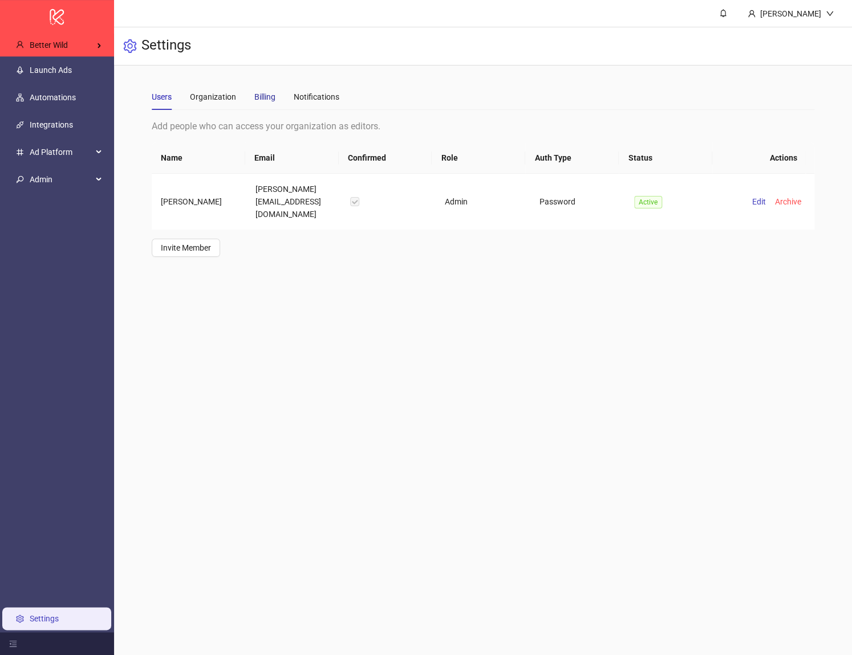
click at [273, 97] on div "Billing" at bounding box center [264, 97] width 21 height 13
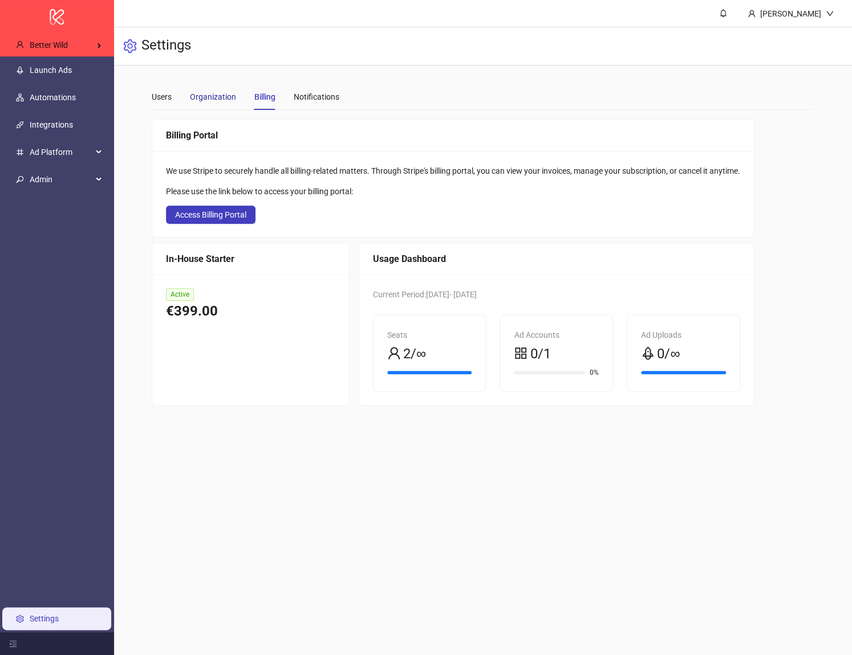
click at [234, 94] on div "Organization" at bounding box center [213, 97] width 46 height 13
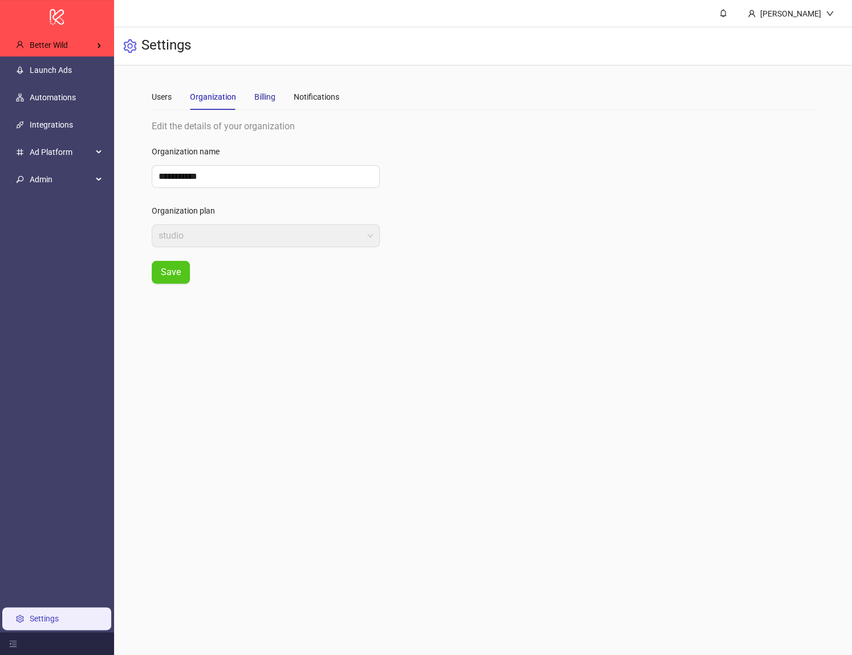
click at [255, 96] on div "Billing" at bounding box center [264, 97] width 21 height 13
